Goal: Task Accomplishment & Management: Manage account settings

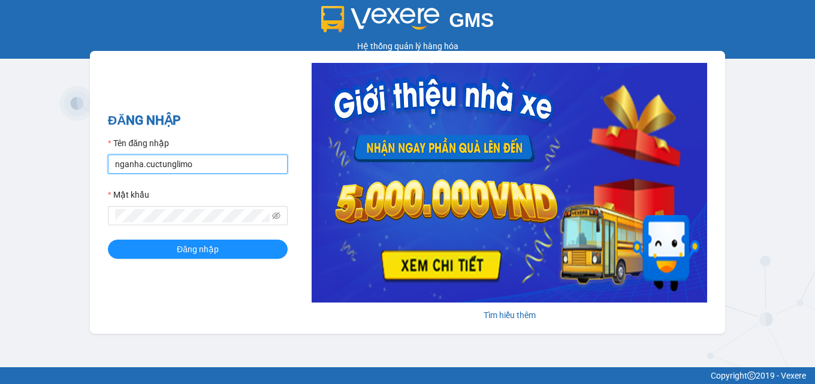
click at [137, 162] on input "nganha.cuctunglimo" at bounding box center [198, 164] width 180 height 19
drag, startPoint x: 143, startPoint y: 164, endPoint x: 115, endPoint y: 158, distance: 28.1
click at [115, 158] on input "nganha.cuctunglimo" at bounding box center [198, 164] width 180 height 19
type input "kimngan.cuctunglimo"
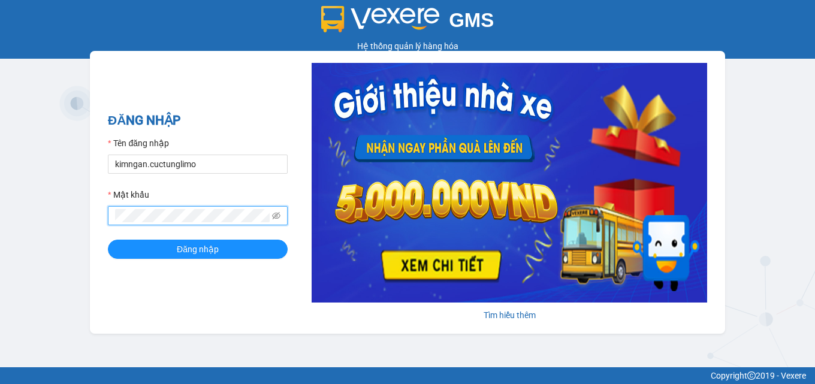
click at [103, 198] on div "ĐĂNG NHẬP Tên đăng nhập kimngan.cuctunglimo Mật khẩu Đăng nhập [PERSON_NAME] th…" at bounding box center [407, 192] width 635 height 283
click at [108, 240] on button "Đăng nhập" at bounding box center [198, 249] width 180 height 19
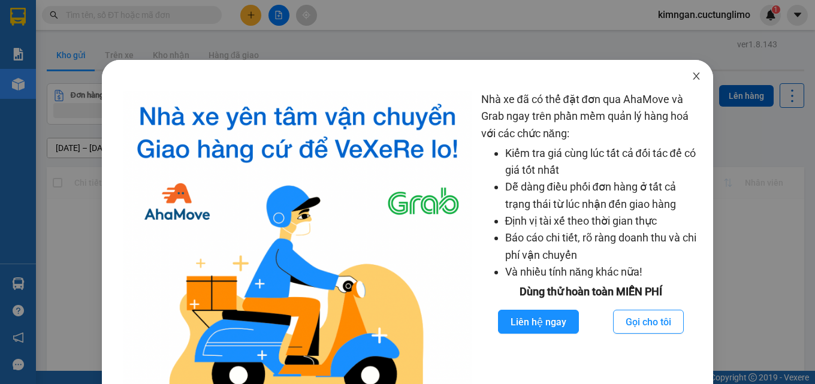
click at [691, 72] on icon "close" at bounding box center [696, 76] width 10 height 10
